Goal: Information Seeking & Learning: Learn about a topic

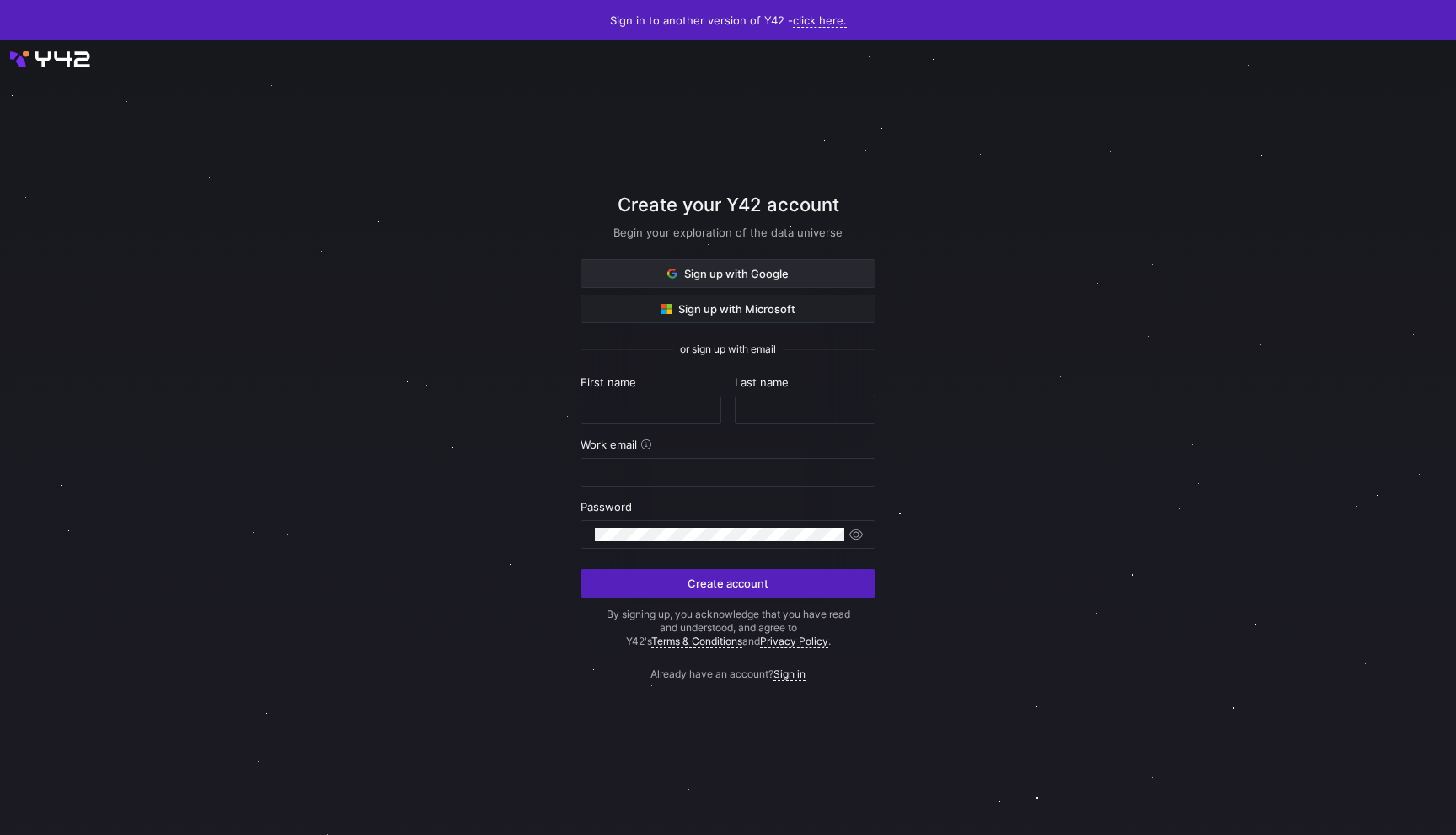
click at [767, 283] on span at bounding box center [728, 274] width 293 height 27
click at [690, 276] on span "Sign up with Google" at bounding box center [728, 274] width 121 height 14
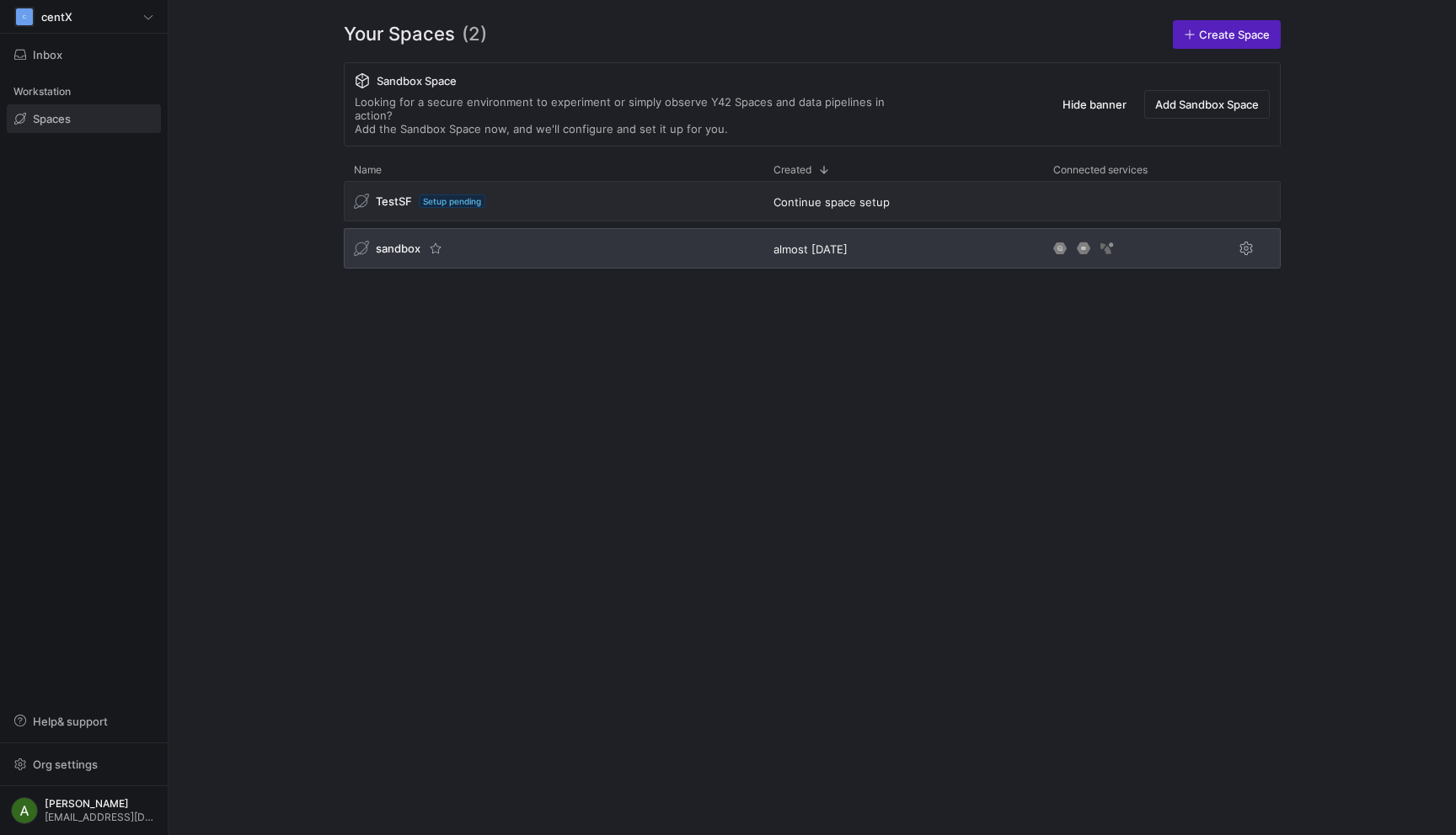
click at [640, 228] on div "sandbox" at bounding box center [553, 248] width 419 height 40
click at [608, 236] on div "sandbox" at bounding box center [553, 248] width 419 height 40
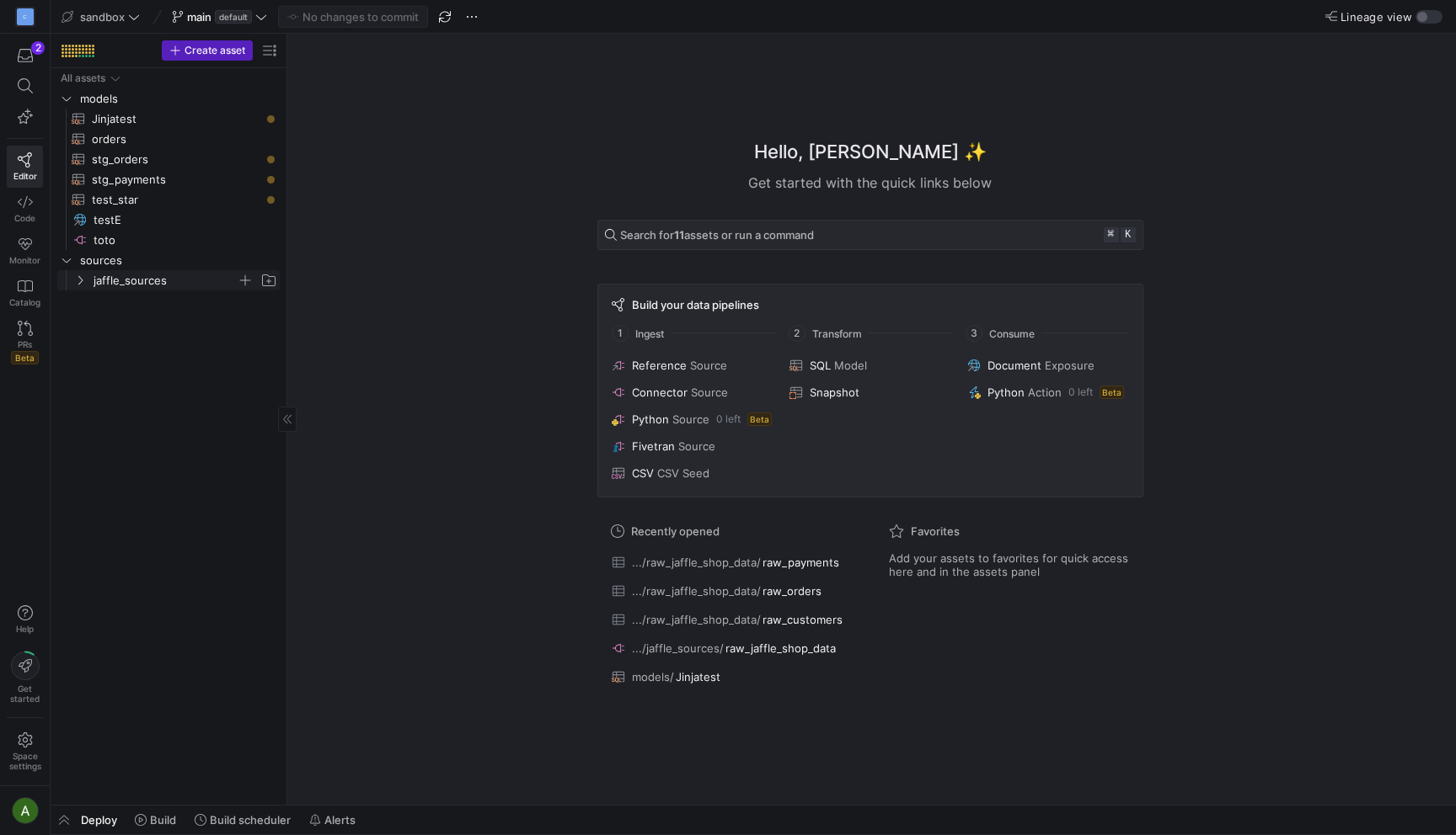
click at [81, 281] on icon "Press SPACE to select this row." at bounding box center [80, 280] width 4 height 9
click at [129, 325] on span "raw_customers​​​​​​​​​" at bounding box center [193, 321] width 134 height 20
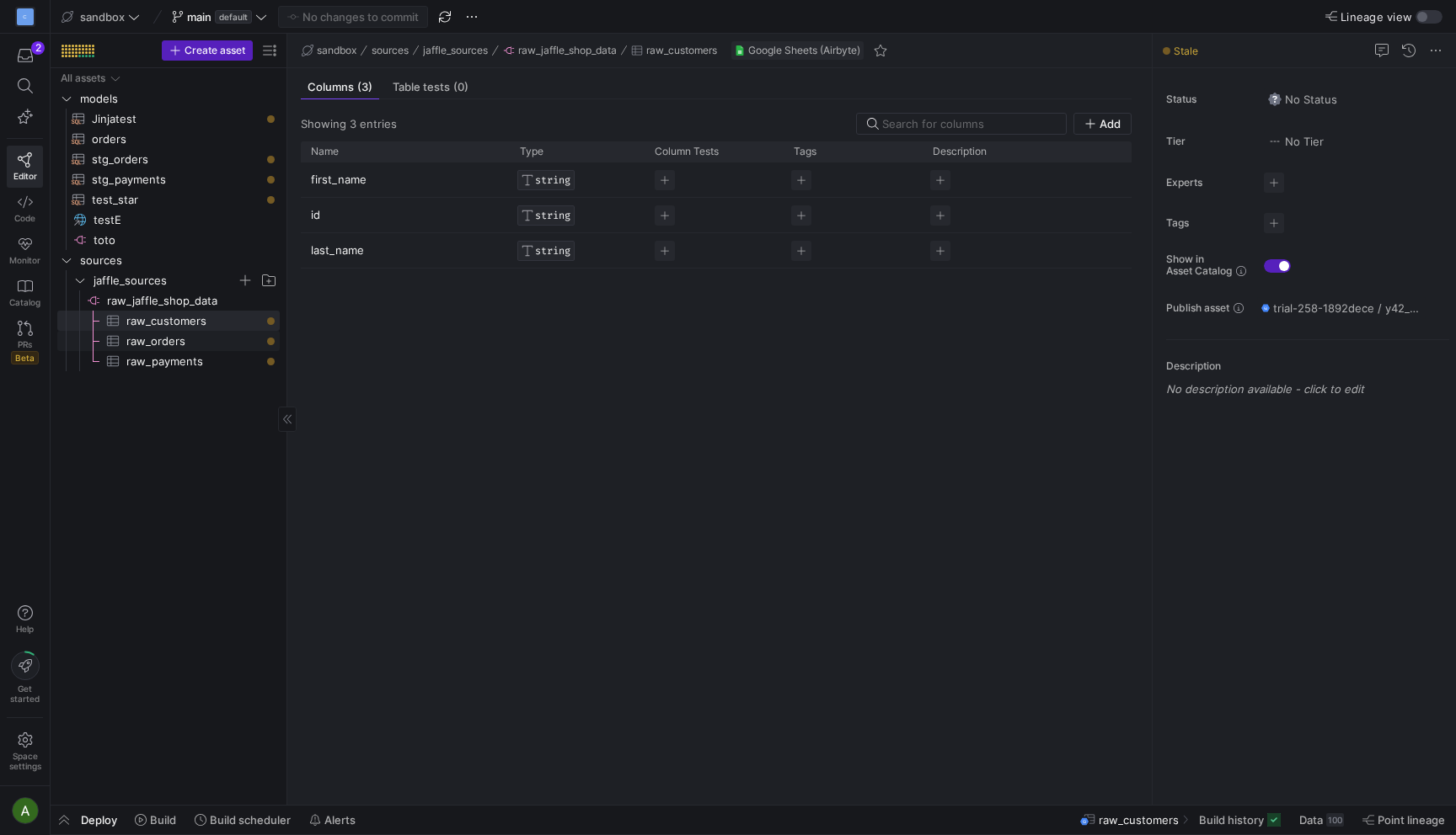
click at [128, 347] on span "raw_orders​​​​​​​​​" at bounding box center [193, 342] width 134 height 20
click at [132, 365] on span "raw_payments​​​​​​​​​" at bounding box center [193, 362] width 134 height 20
click at [138, 302] on span "raw_jaffle_shop_data​​​​​​​​" at bounding box center [192, 302] width 170 height 20
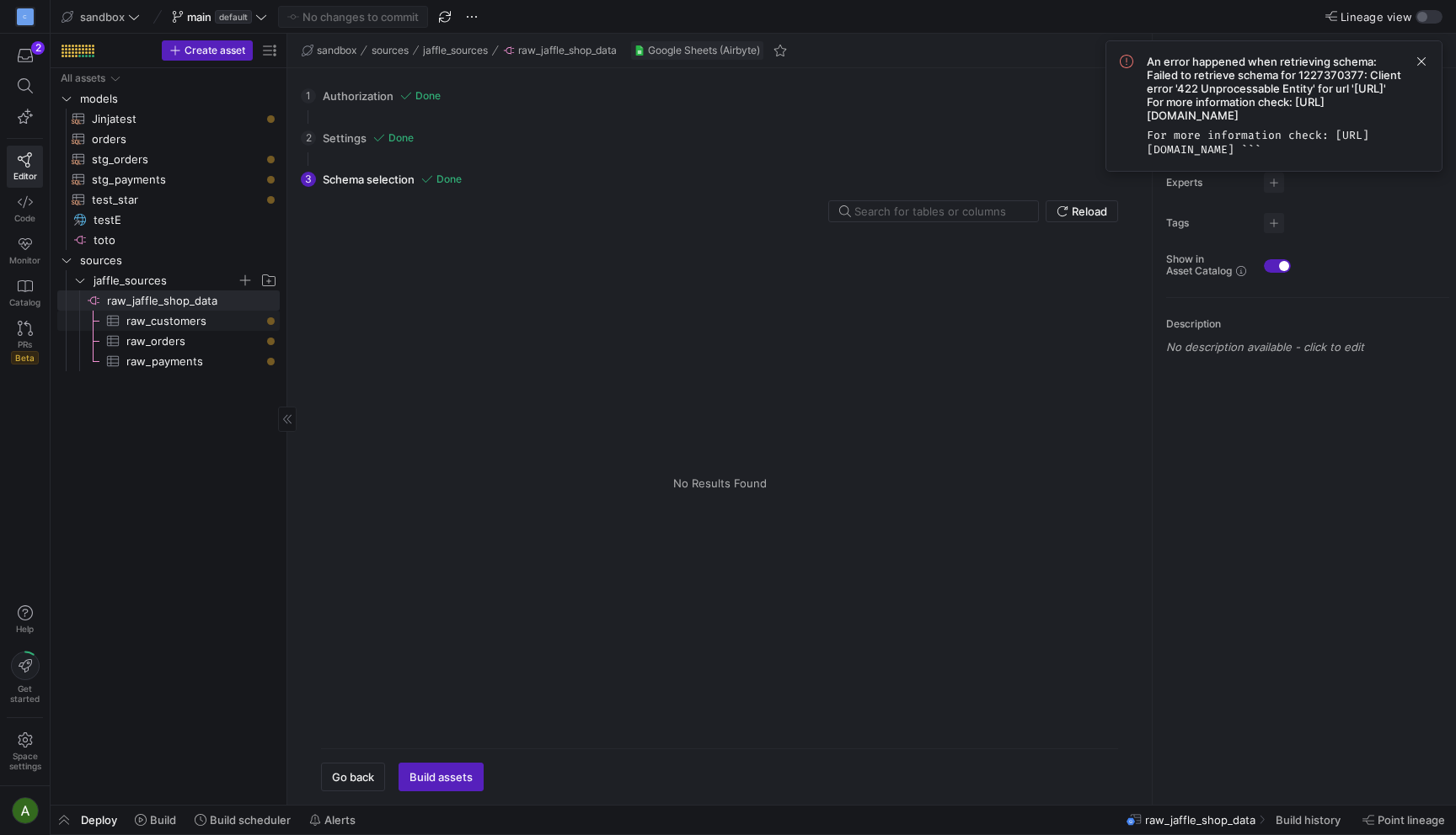
click at [144, 321] on span "raw_customers​​​​​​​​​" at bounding box center [193, 321] width 134 height 20
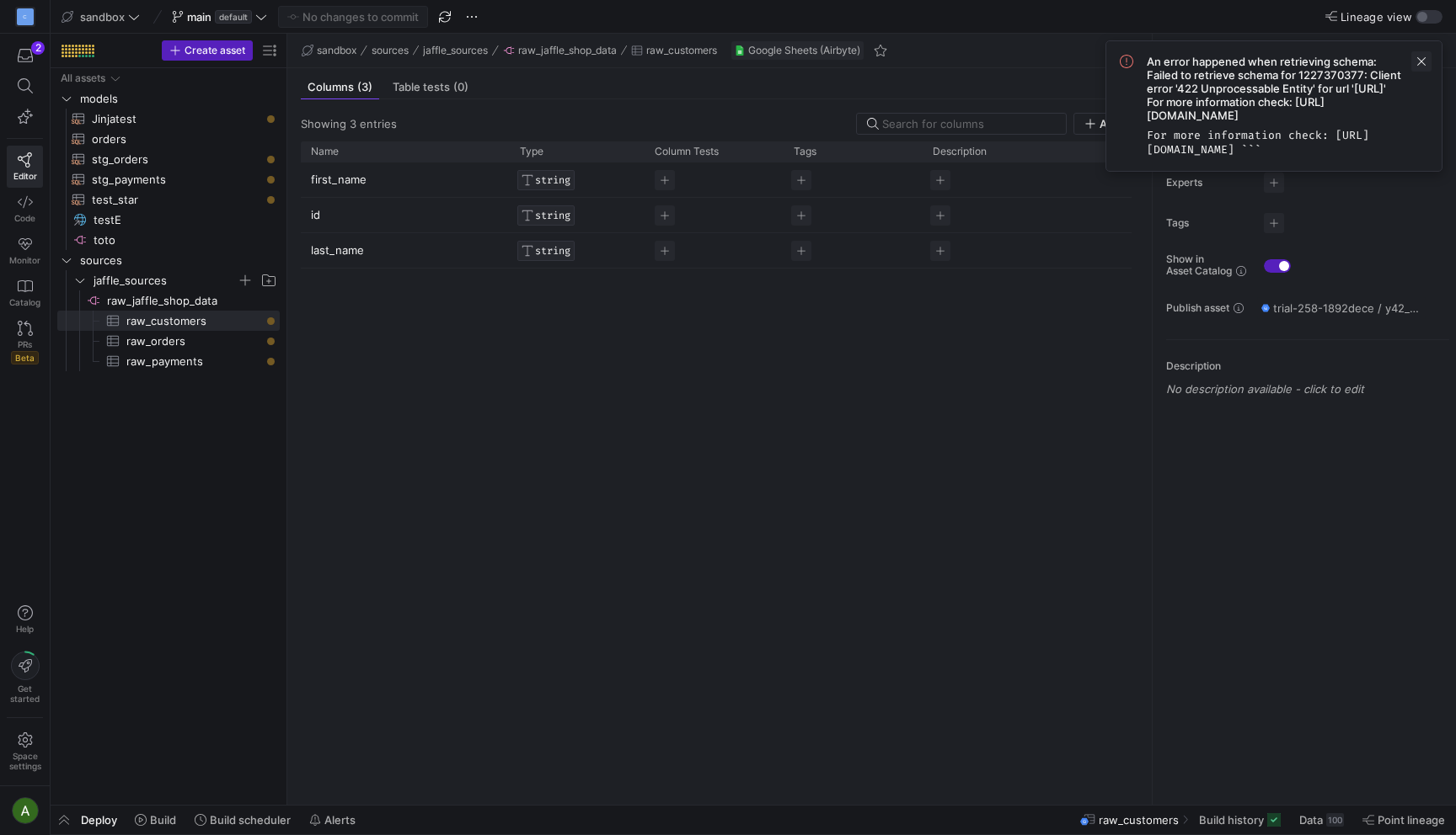
click at [1418, 57] on span at bounding box center [1421, 61] width 21 height 21
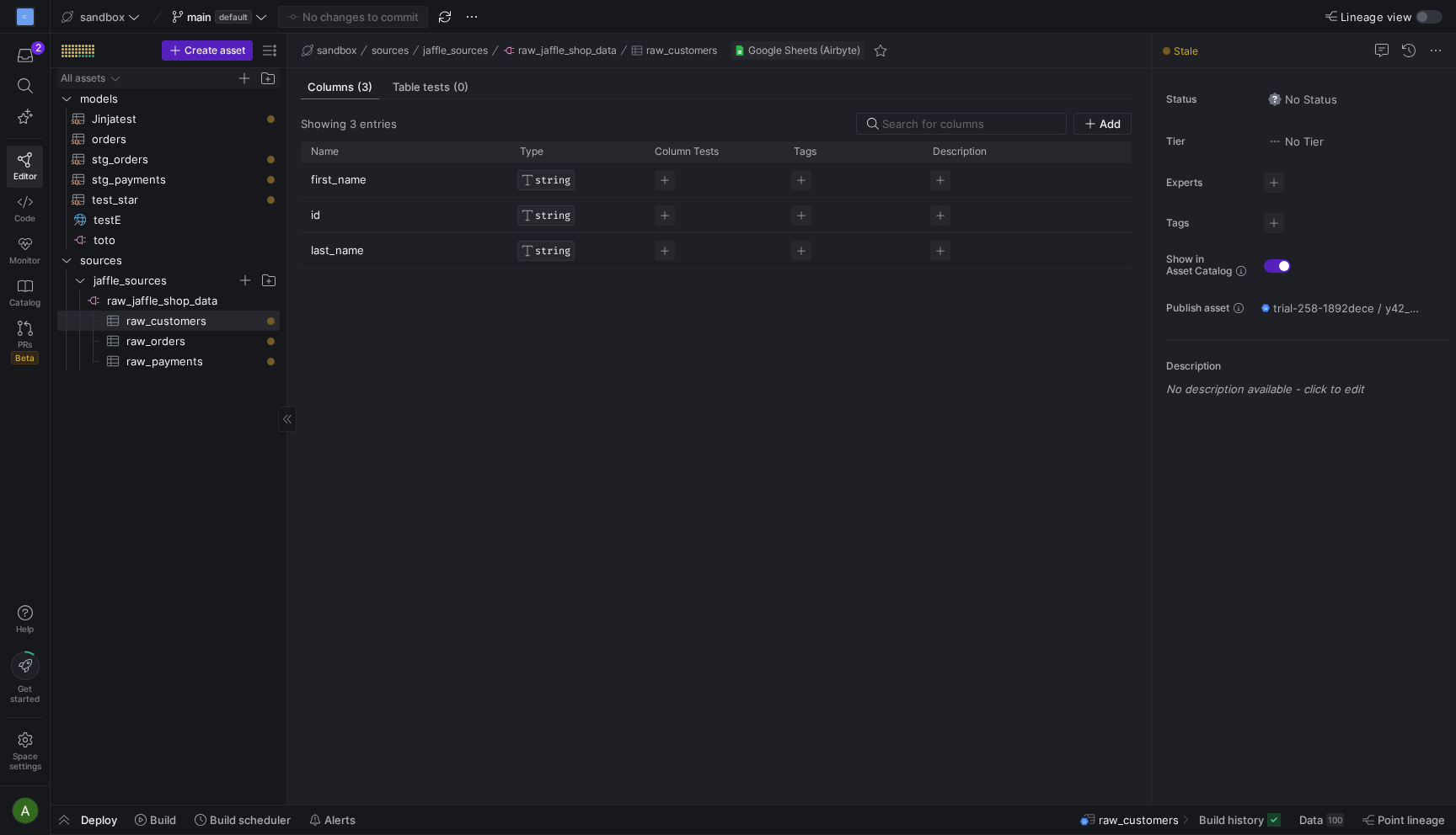
click at [117, 82] on icon "Press SPACE to select this row." at bounding box center [116, 78] width 12 height 10
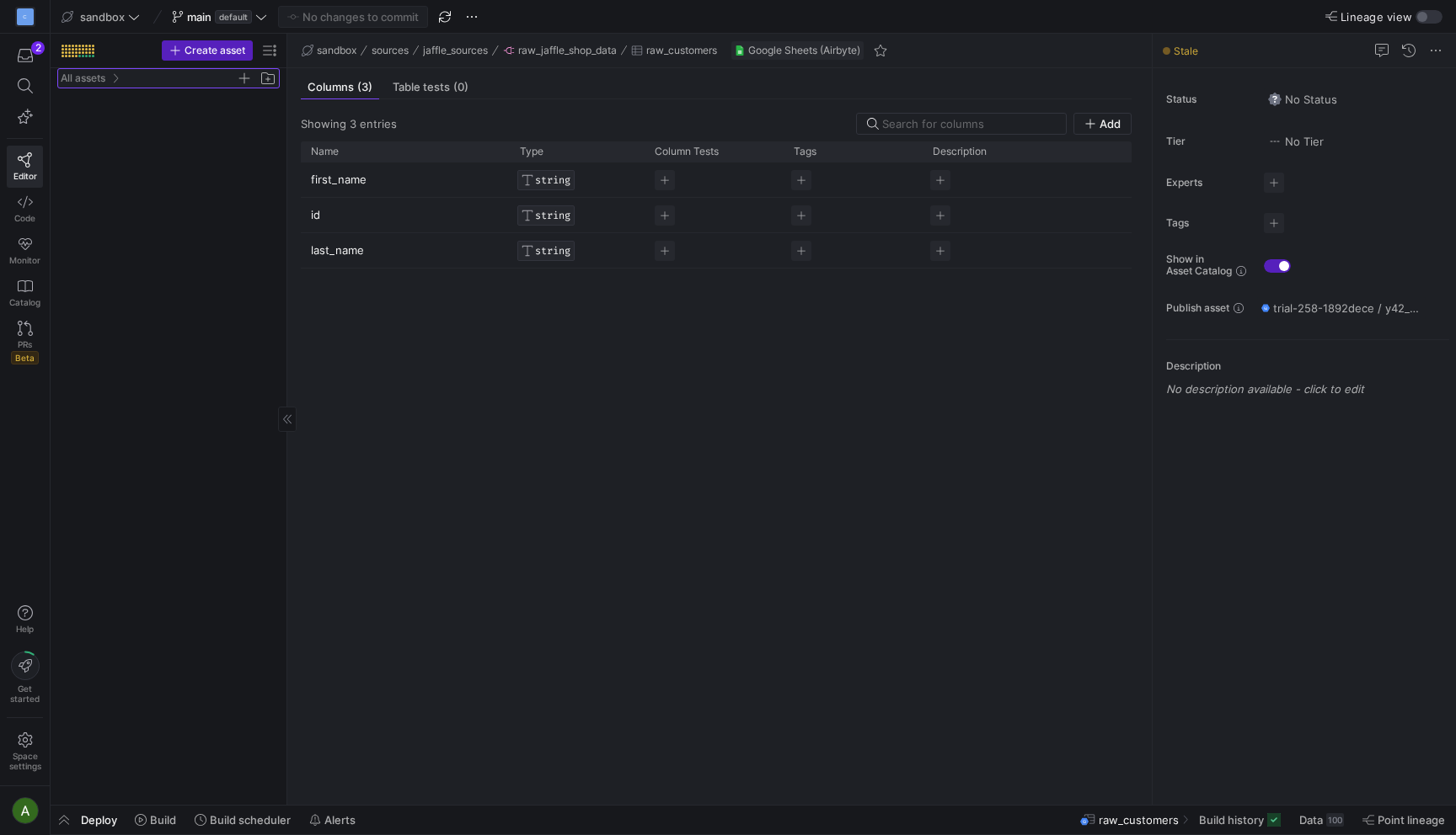
click at [117, 82] on icon "Press SPACE to select this row." at bounding box center [116, 78] width 12 height 10
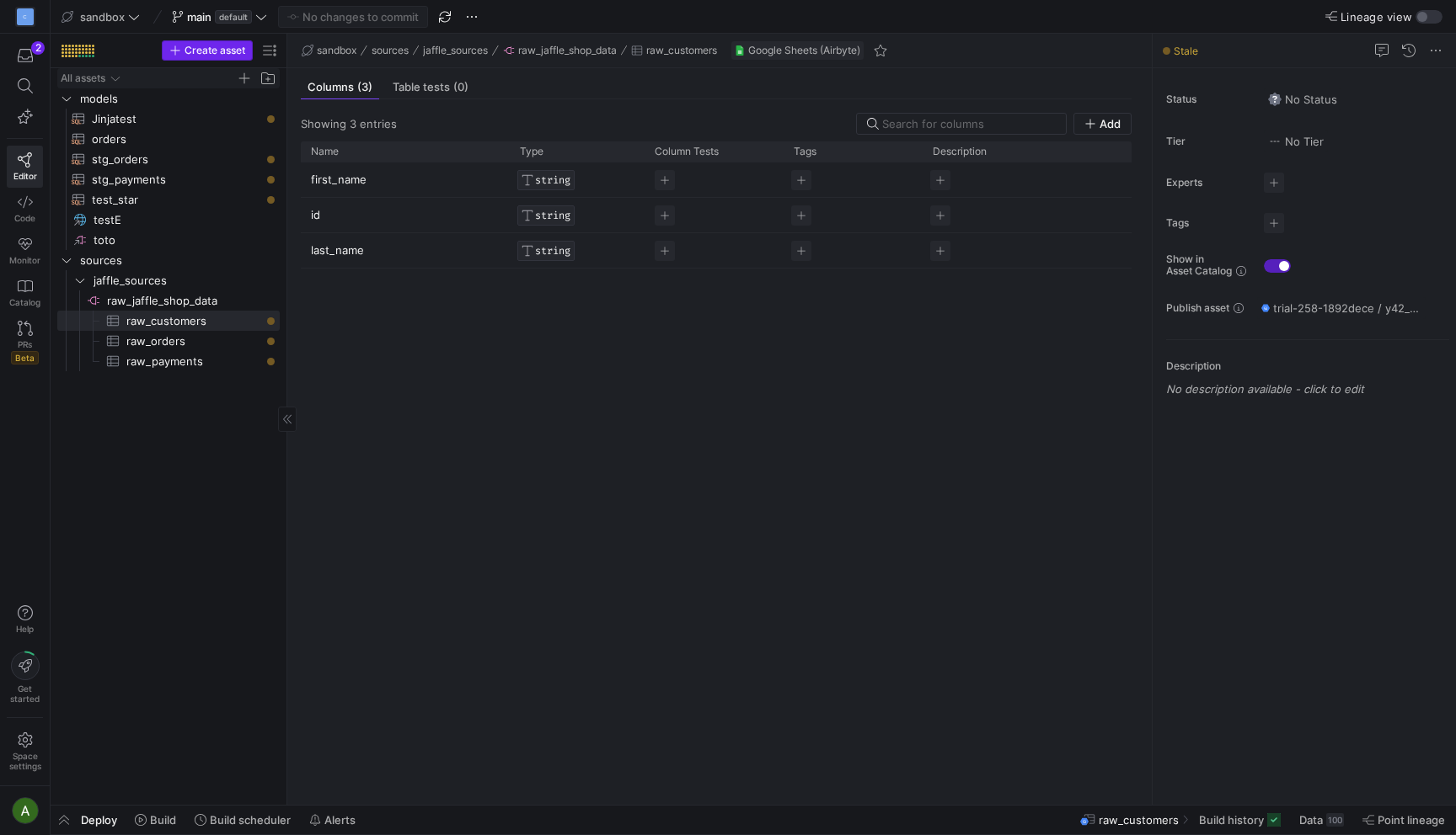
click at [215, 47] on span "Create asset" at bounding box center [214, 51] width 61 height 12
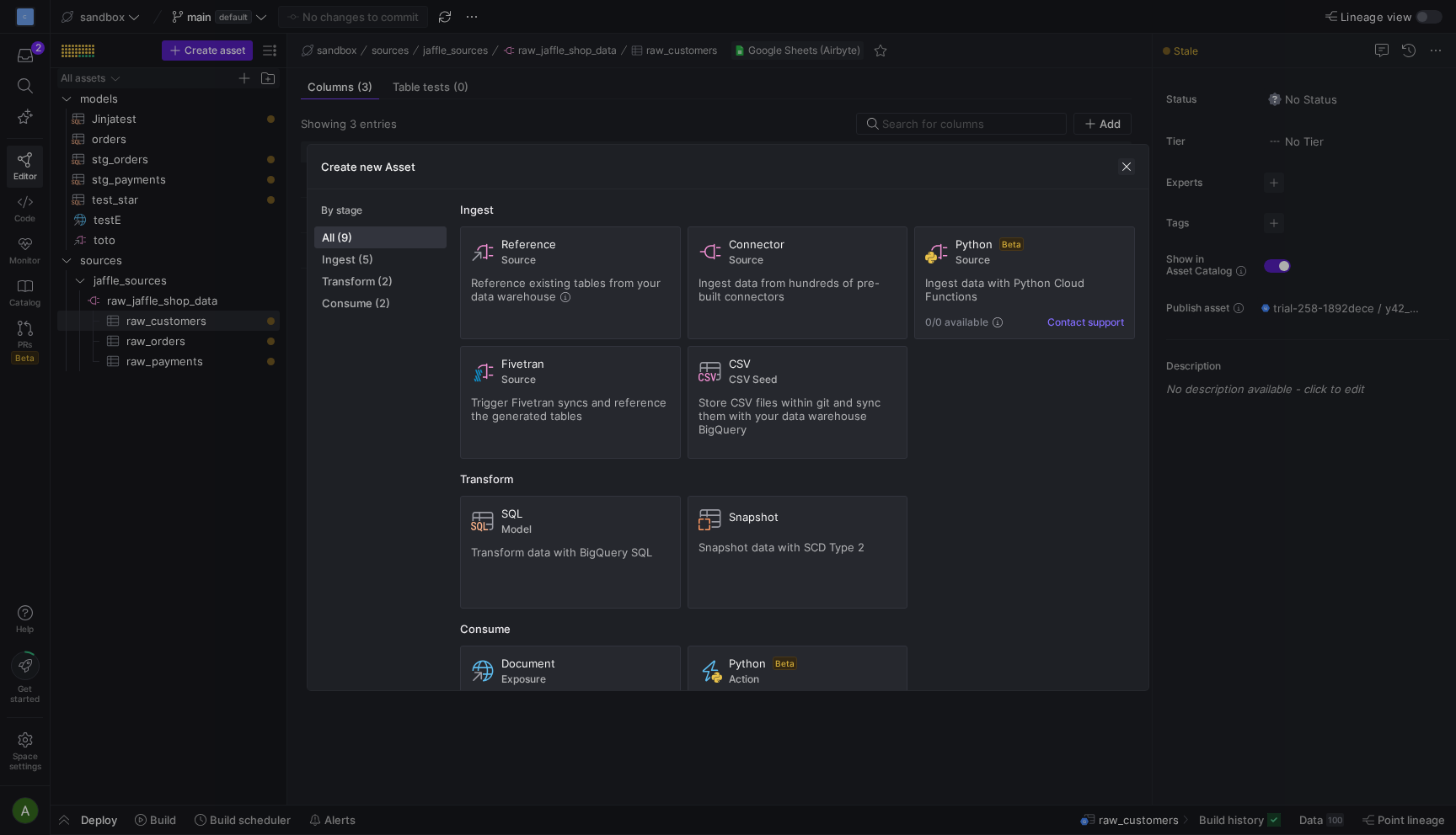
click at [1129, 174] on span "button" at bounding box center [1126, 166] width 17 height 17
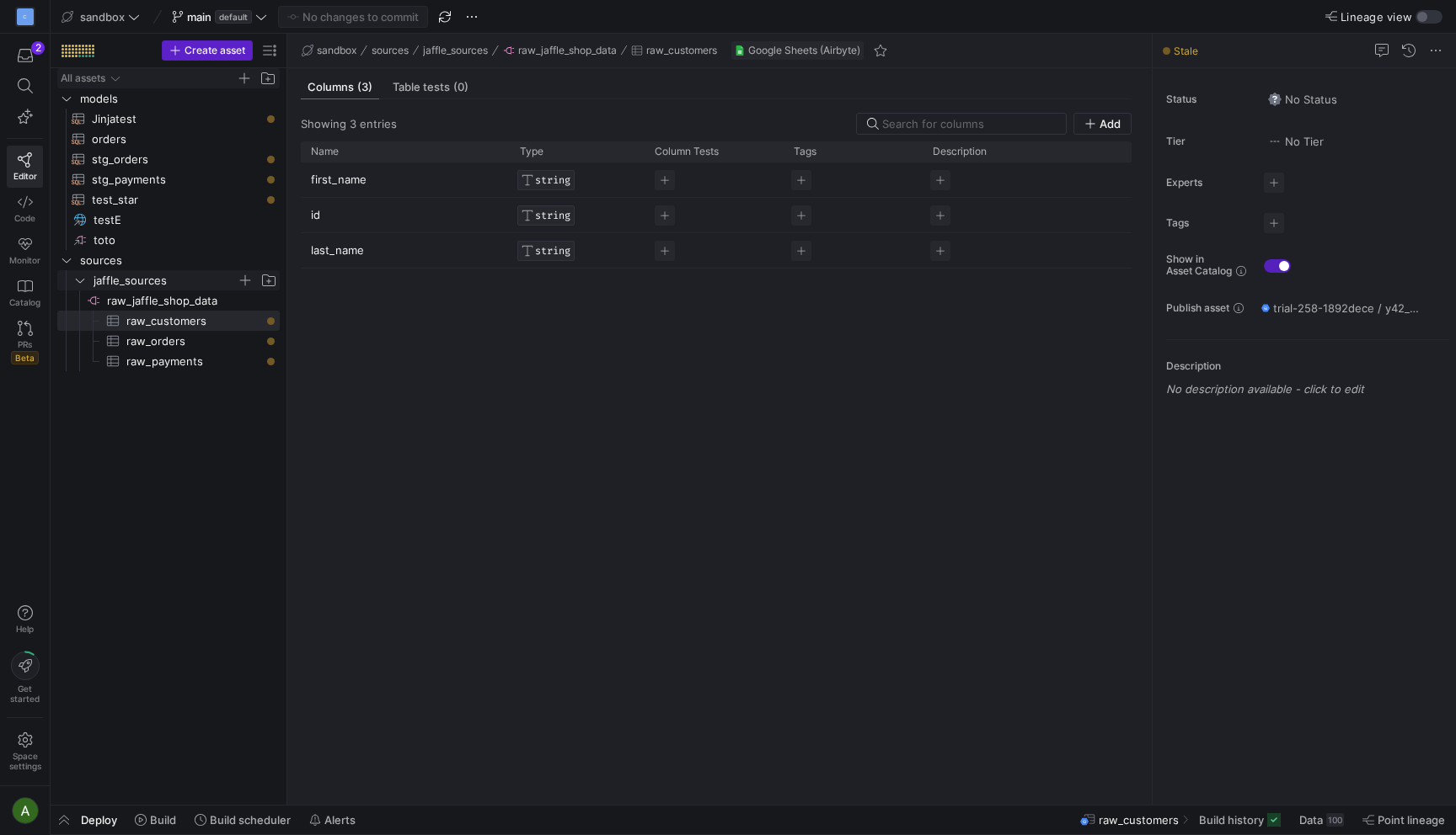
click at [79, 285] on icon "Press SPACE to select this row." at bounding box center [80, 280] width 12 height 10
click at [64, 253] on span "sources" at bounding box center [167, 259] width 220 height 19
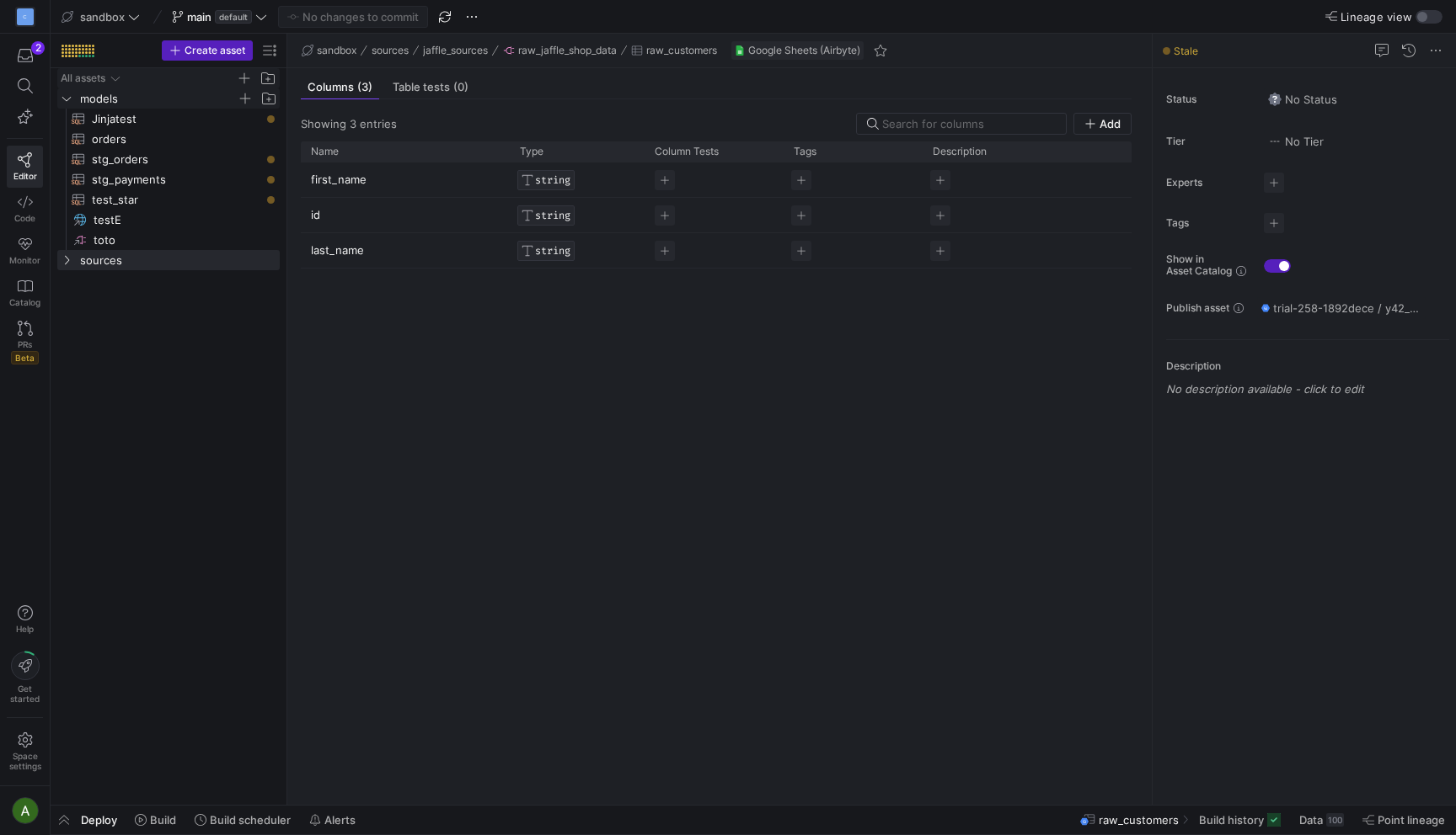
click at [64, 103] on icon "Press SPACE to select this row." at bounding box center [67, 98] width 12 height 10
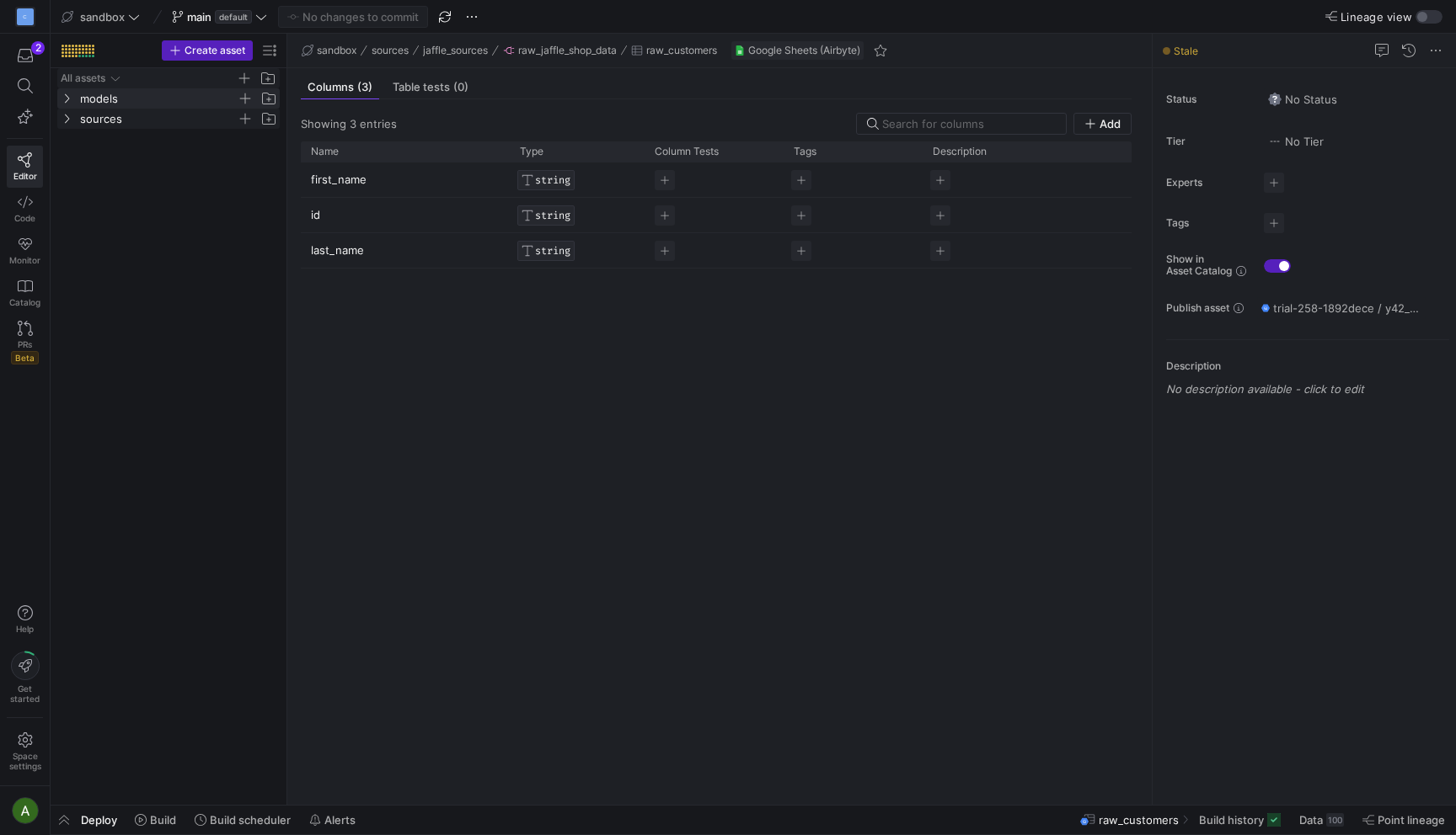
click at [65, 114] on icon "Press SPACE to select this row." at bounding box center [67, 118] width 12 height 10
click at [77, 137] on icon "Press SPACE to select this row." at bounding box center [80, 139] width 12 height 10
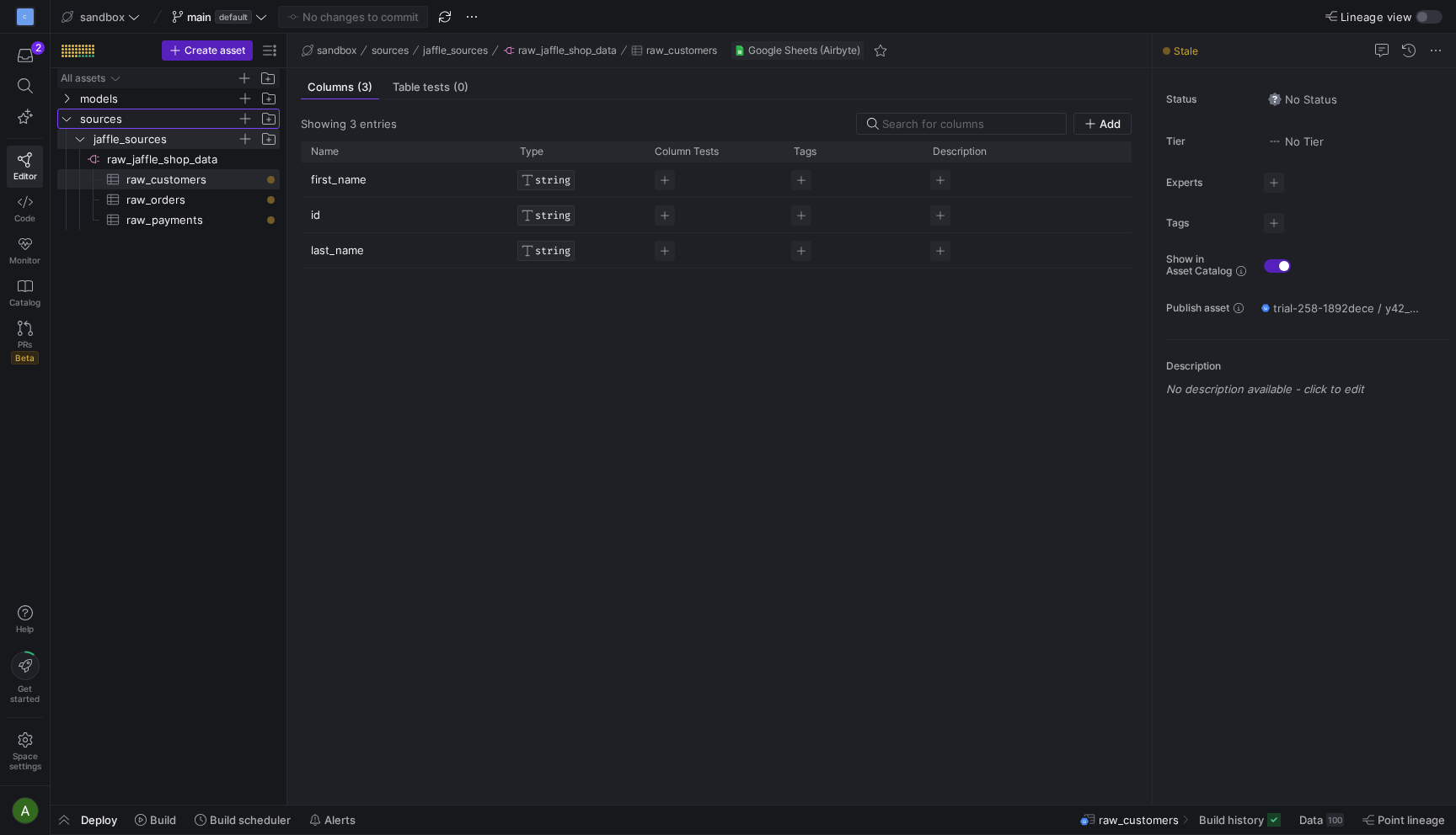
click at [69, 116] on icon "Press SPACE to select this row." at bounding box center [67, 118] width 12 height 10
click at [69, 116] on icon at bounding box center [67, 118] width 12 height 10
